Goal: Transaction & Acquisition: Register for event/course

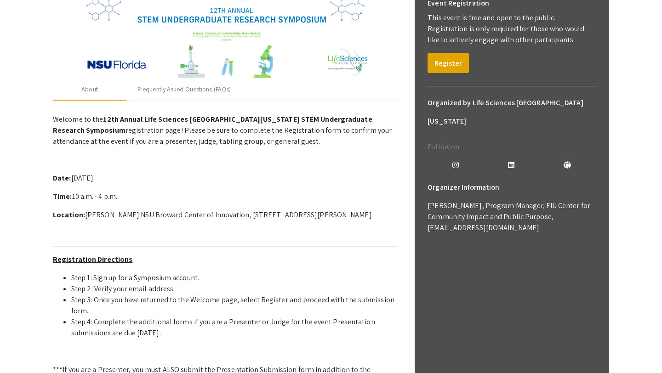
scroll to position [146, 0]
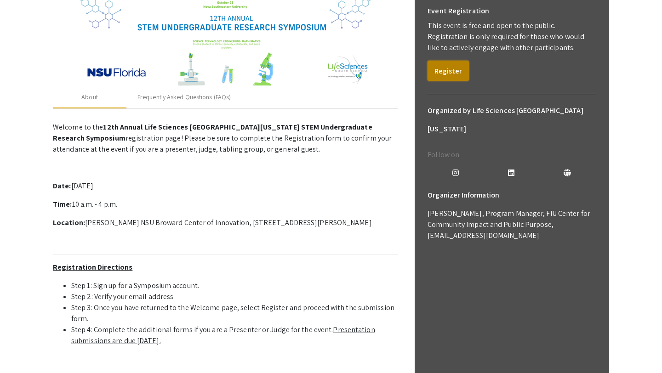
click at [443, 74] on button "Register" at bounding box center [448, 71] width 41 height 20
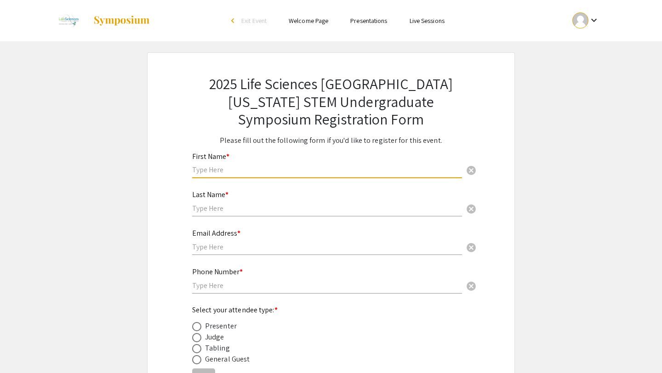
click at [315, 166] on input "text" at bounding box center [327, 170] width 270 height 10
type input "K"
type input "Khushi"
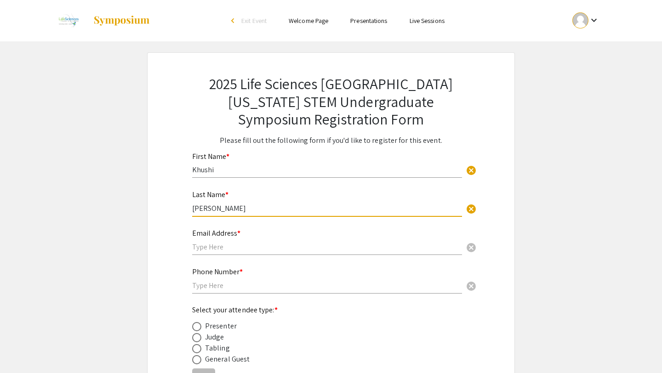
type input "[PERSON_NAME]"
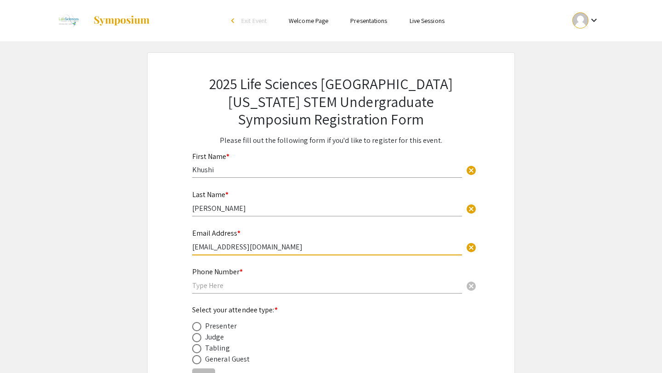
type input "[EMAIL_ADDRESS][DOMAIN_NAME]"
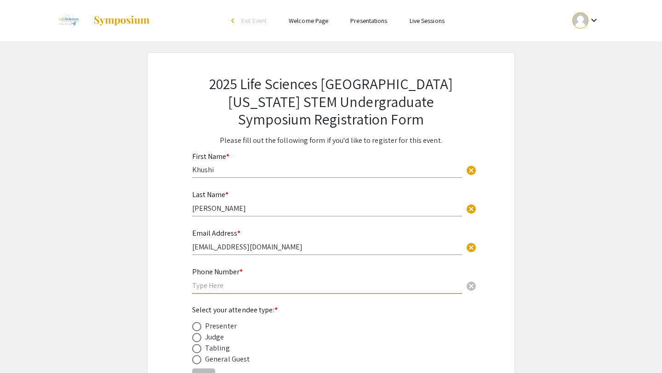
type input "6309627476"
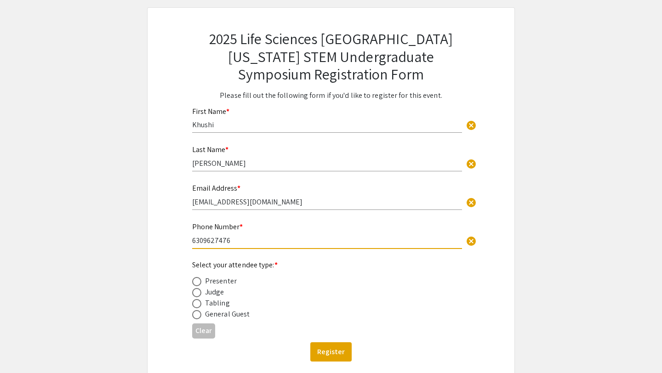
click at [192, 273] on div "Select your attendee type: * Presenter Judge Tabling General Guest" at bounding box center [323, 290] width 263 height 60
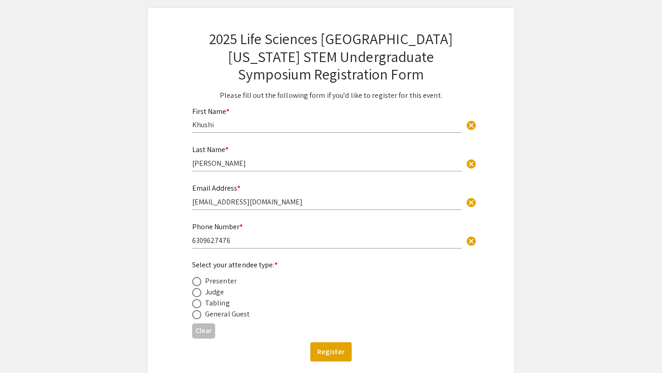
click at [196, 283] on span at bounding box center [196, 281] width 9 height 9
click at [196, 283] on input "radio" at bounding box center [196, 281] width 9 height 9
radio input "true"
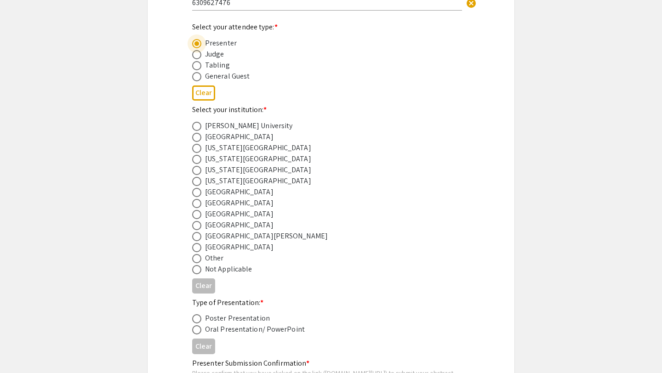
scroll to position [284, 0]
click at [197, 213] on span at bounding box center [196, 213] width 9 height 9
click at [197, 213] on input "radio" at bounding box center [196, 213] width 9 height 9
radio input "true"
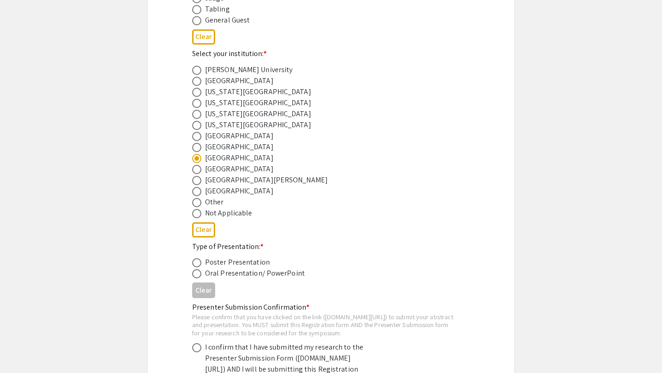
click at [195, 260] on mat-radio-button at bounding box center [198, 262] width 13 height 11
click at [197, 266] on span at bounding box center [196, 262] width 9 height 9
click at [197, 266] on input "radio" at bounding box center [196, 262] width 9 height 9
radio input "true"
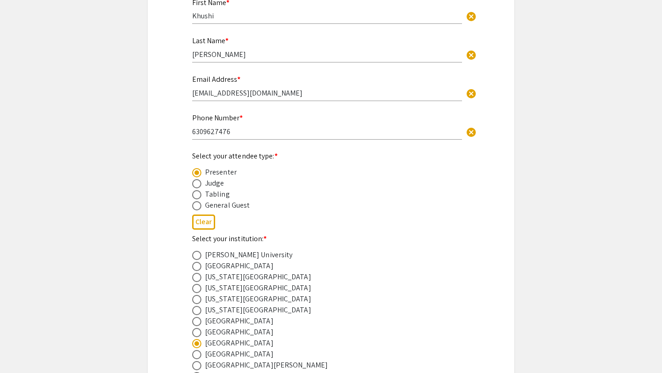
scroll to position [0, 0]
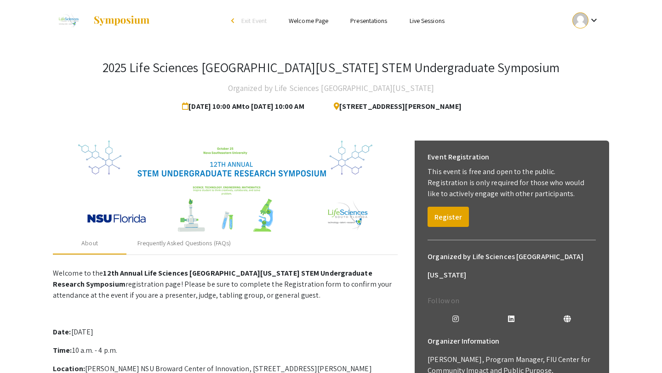
click at [204, 68] on h3 "2025 Life Sciences [GEOGRAPHIC_DATA][US_STATE] STEM Undergraduate Symposium" at bounding box center [331, 68] width 457 height 16
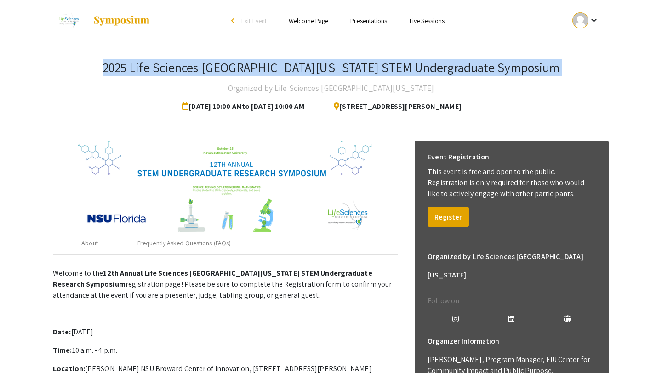
click at [204, 68] on h3 "2025 Life Sciences [GEOGRAPHIC_DATA][US_STATE] STEM Undergraduate Symposium" at bounding box center [331, 68] width 457 height 16
copy h3 "2025 Life Sciences [GEOGRAPHIC_DATA][US_STATE] STEM Undergraduate Symposium"
